Goal: Information Seeking & Learning: Learn about a topic

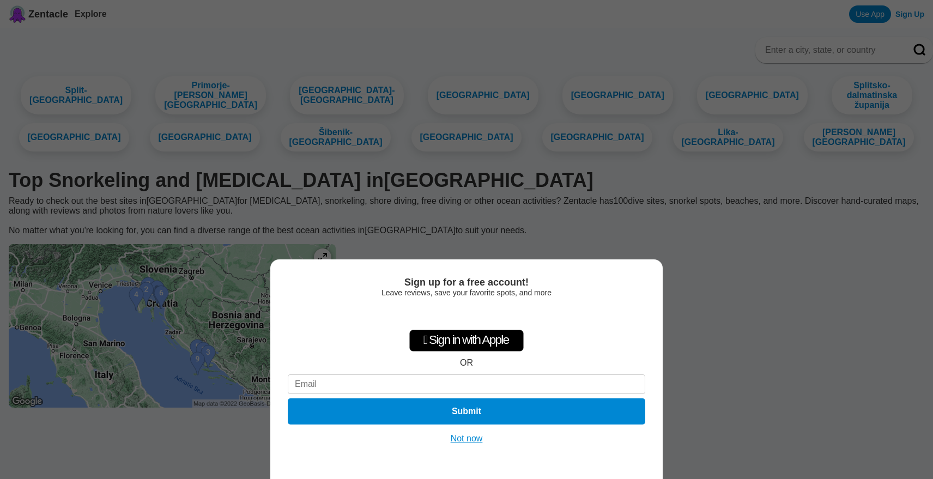
click at [475, 442] on button "Not now" at bounding box center [466, 438] width 39 height 11
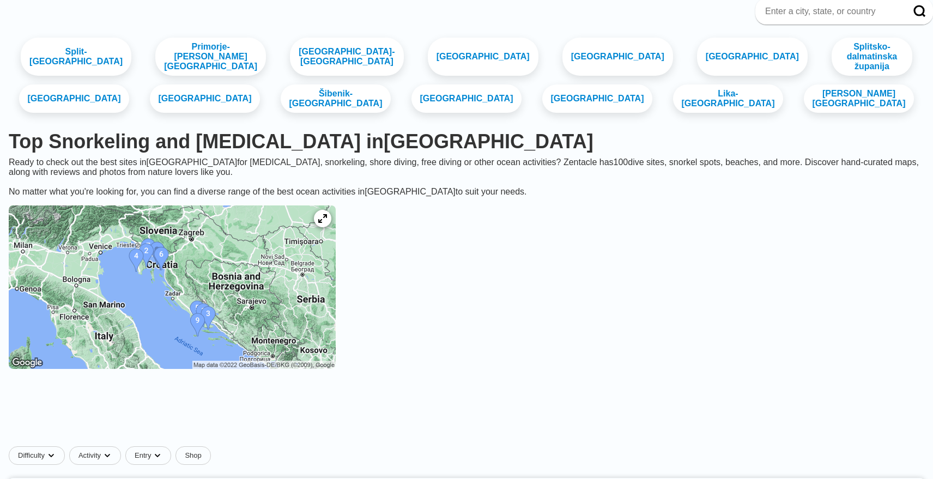
scroll to position [40, 0]
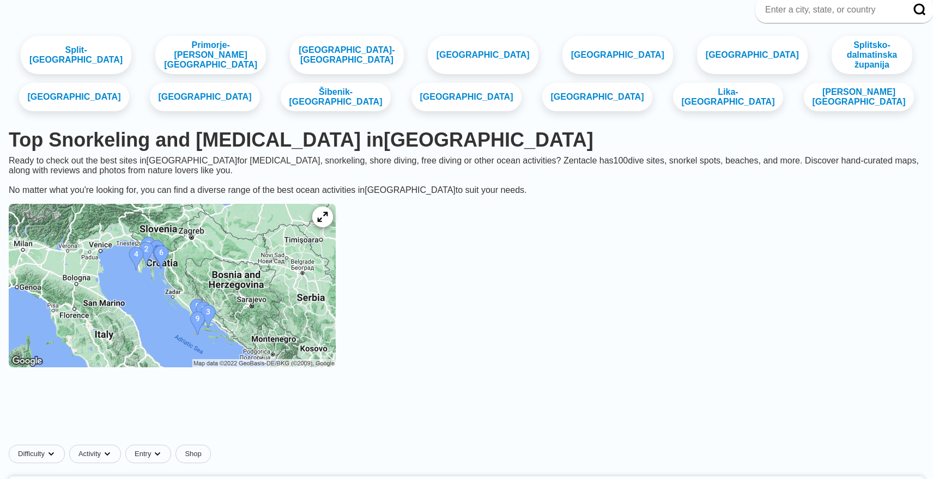
click at [328, 220] on icon at bounding box center [322, 217] width 10 height 10
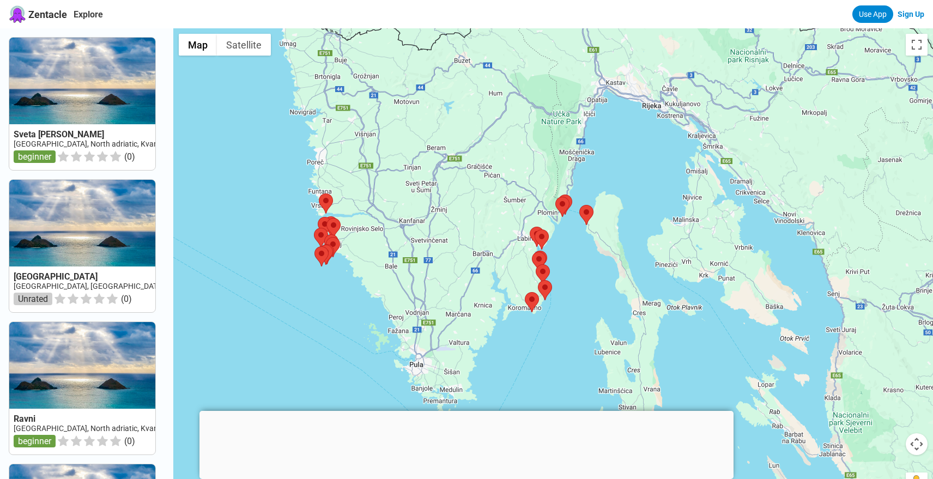
click at [684, 245] on div at bounding box center [553, 267] width 760 height 479
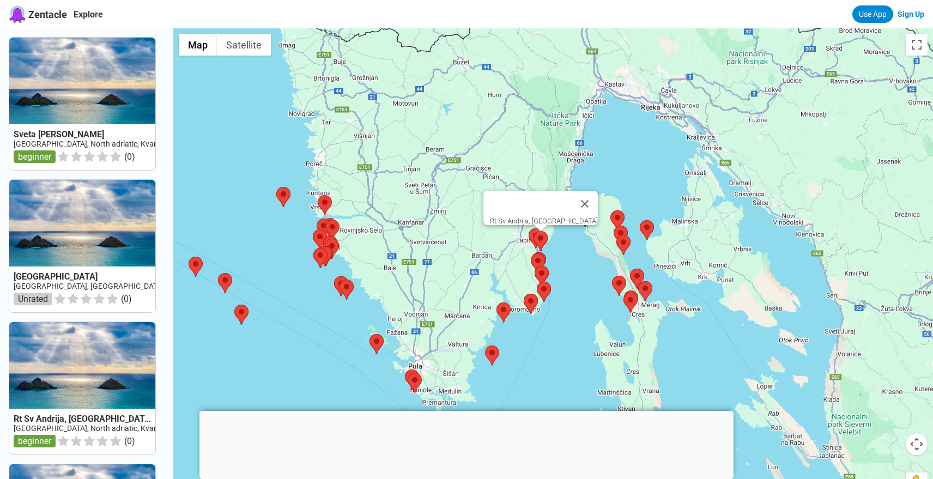
click at [534, 231] on area at bounding box center [534, 231] width 0 height 0
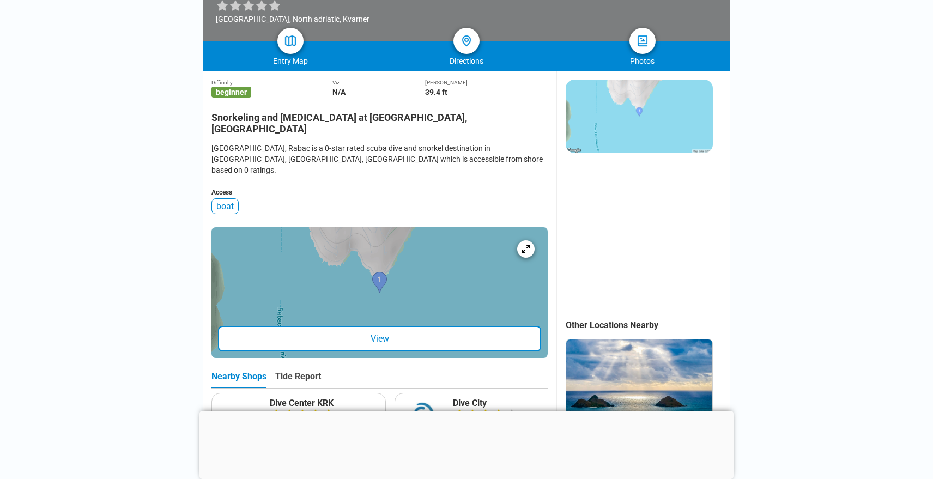
scroll to position [219, 0]
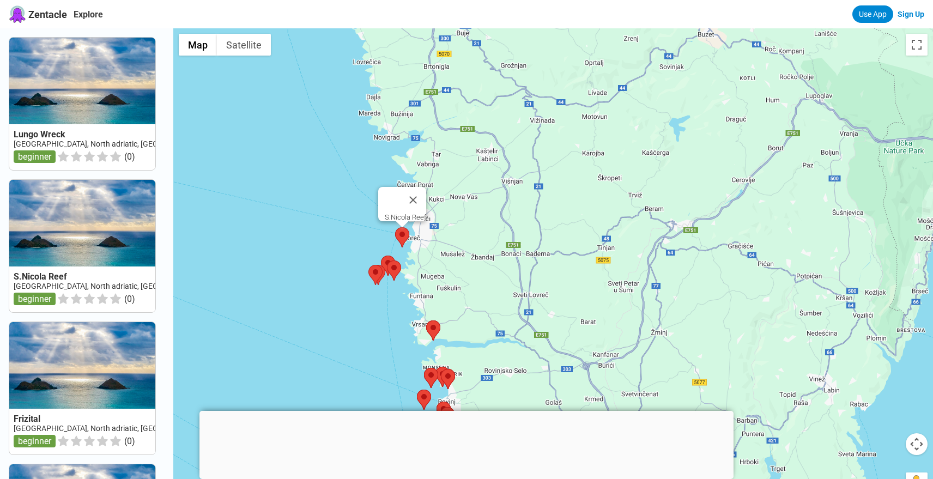
click at [395, 227] on area at bounding box center [395, 227] width 0 height 0
